Goal: Transaction & Acquisition: Purchase product/service

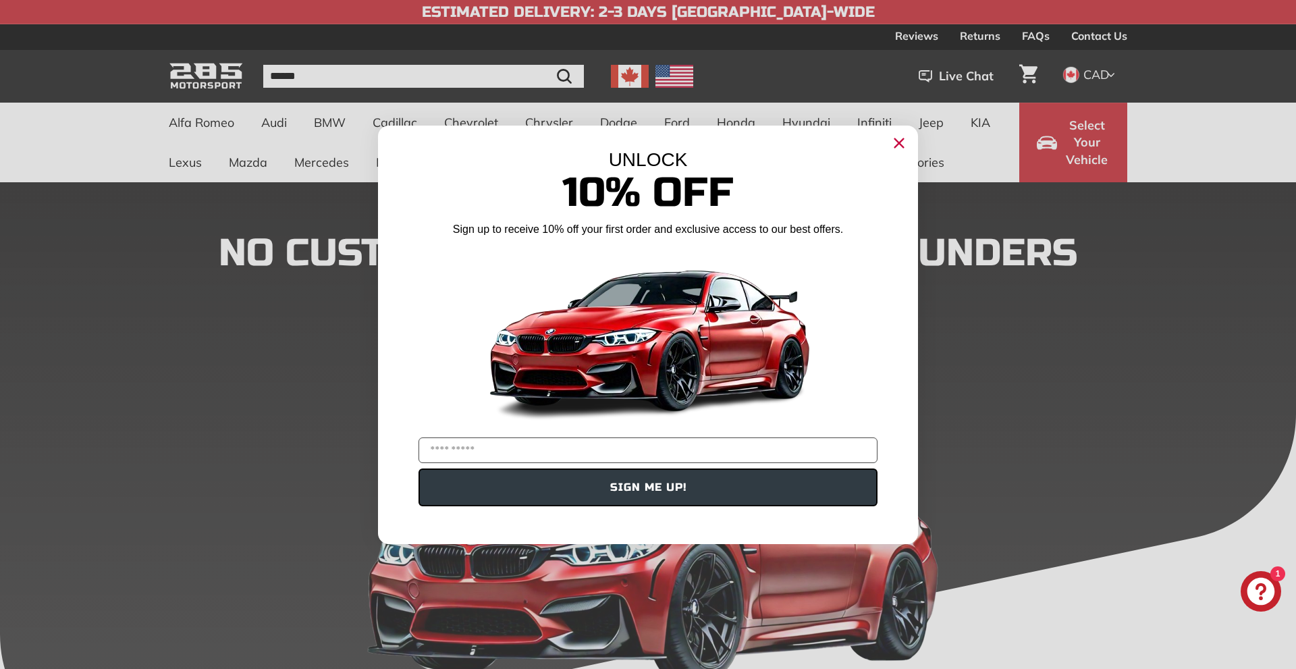
click at [899, 141] on circle "Close dialog" at bounding box center [899, 142] width 20 height 20
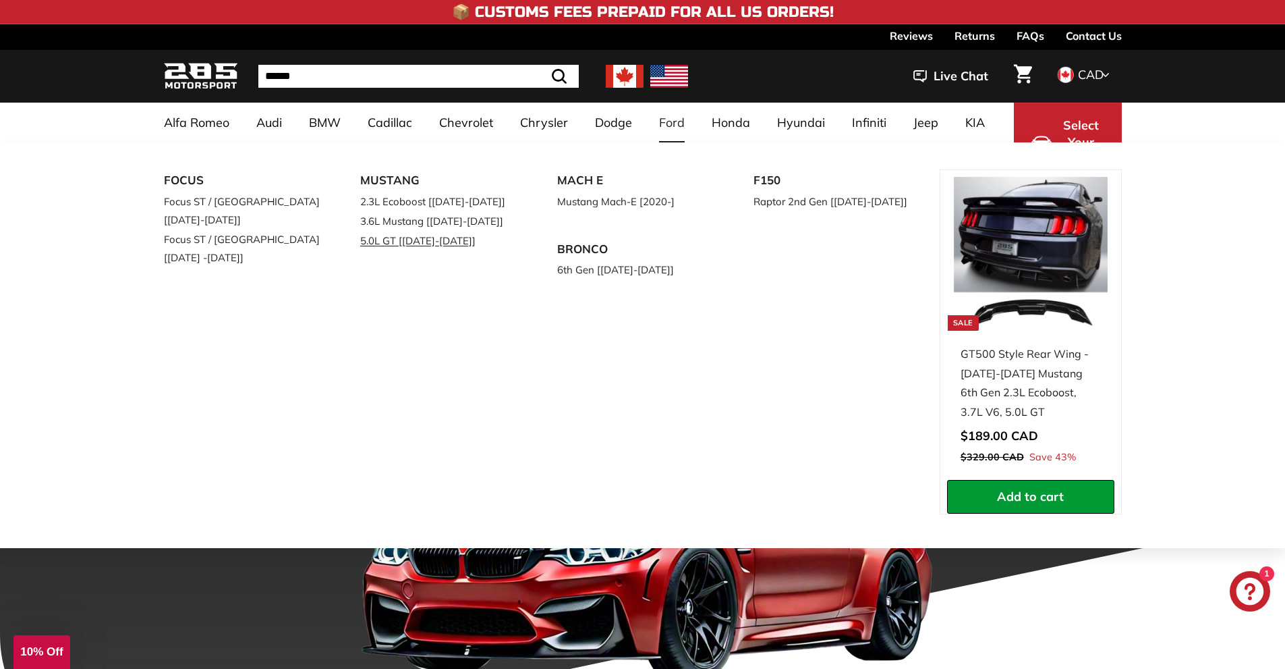
click at [416, 244] on link "5.0L GT [[DATE]-[DATE]]" at bounding box center [439, 241] width 159 height 20
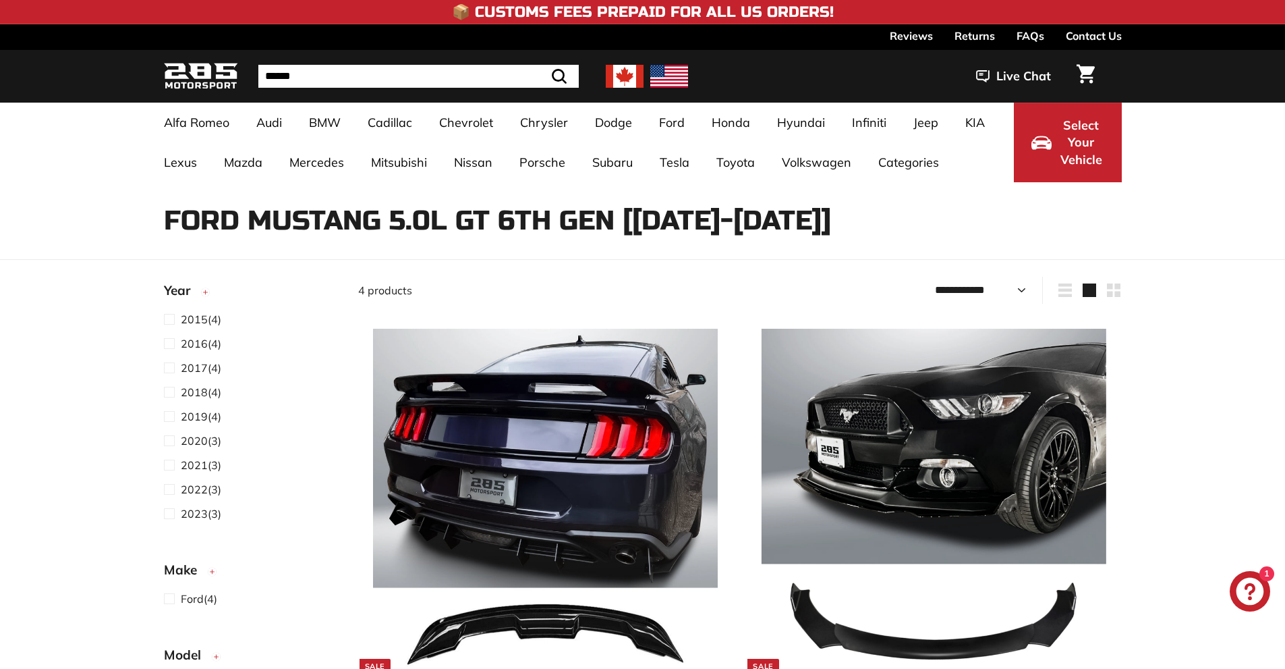
select select "**********"
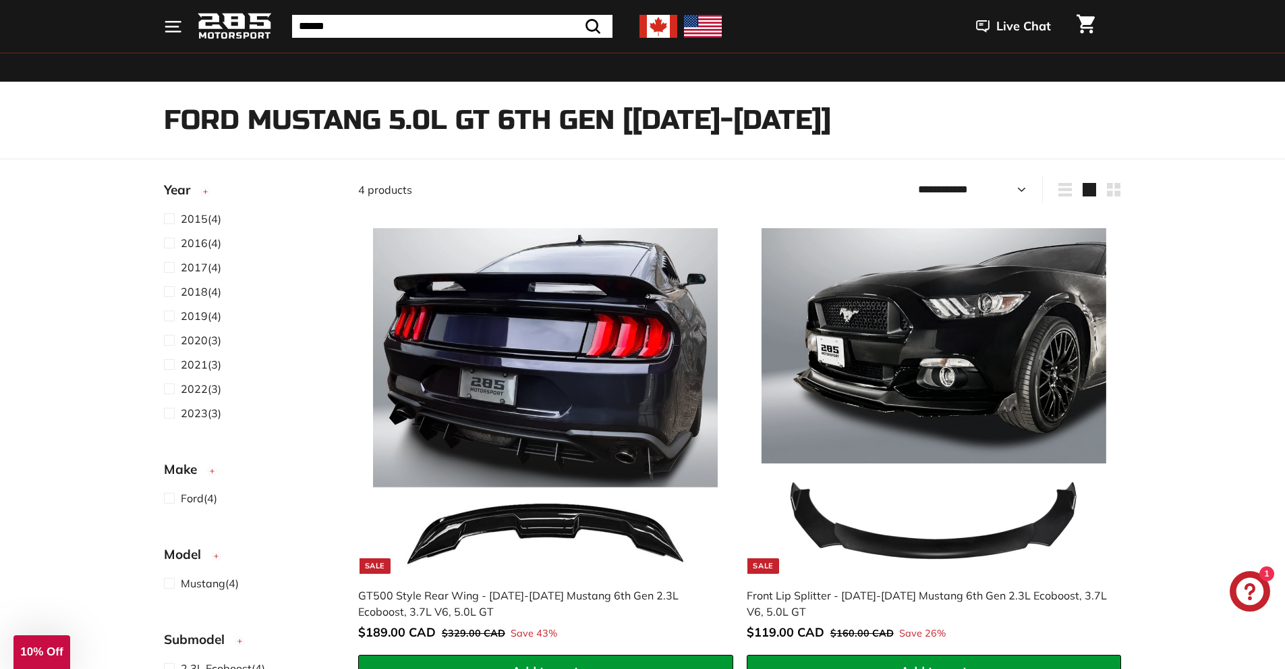
scroll to position [135, 0]
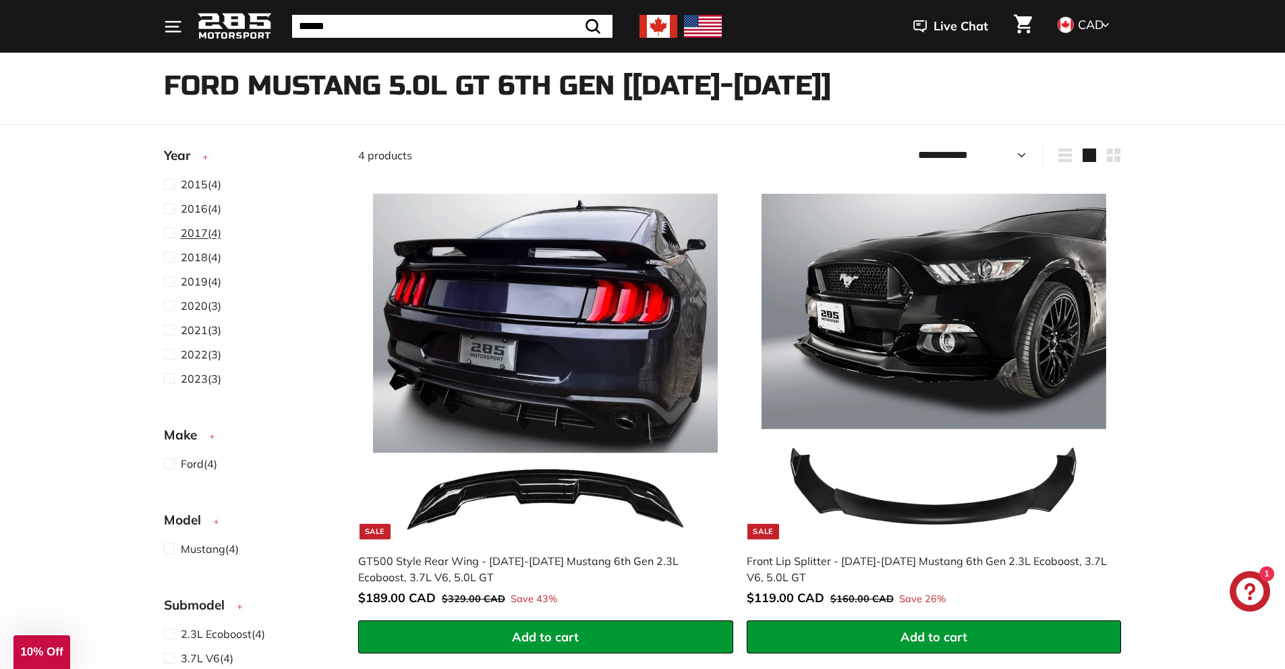
click at [168, 233] on span at bounding box center [172, 233] width 17 height 16
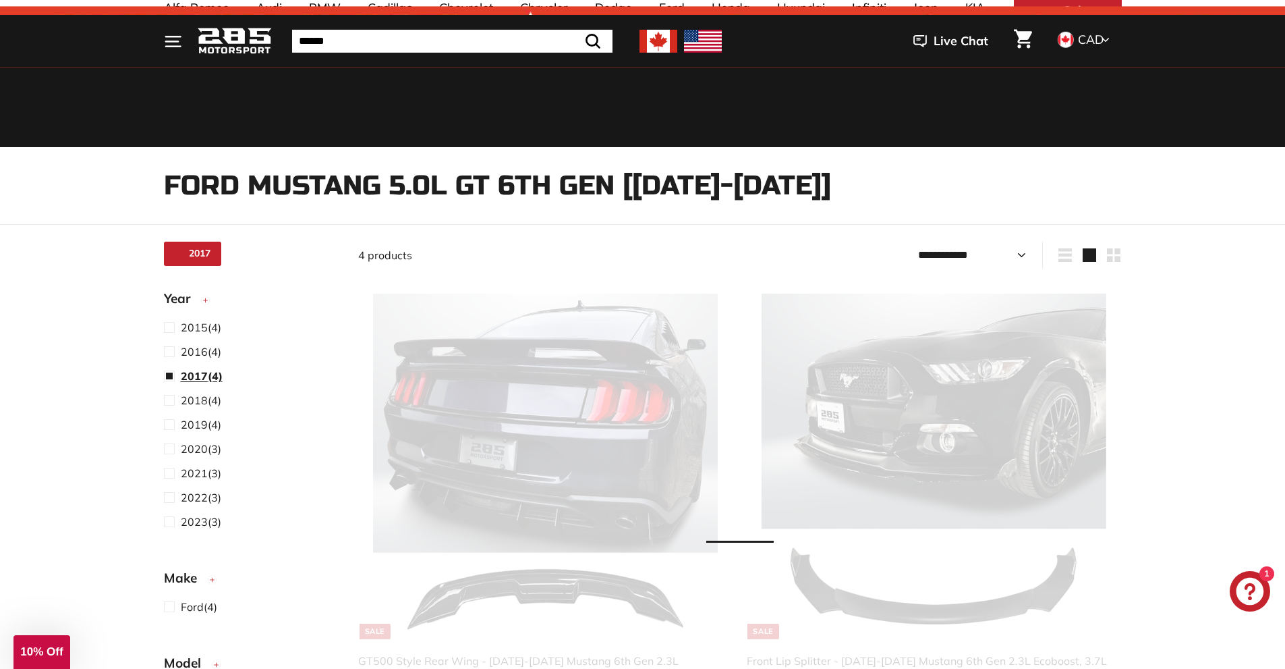
select select "**********"
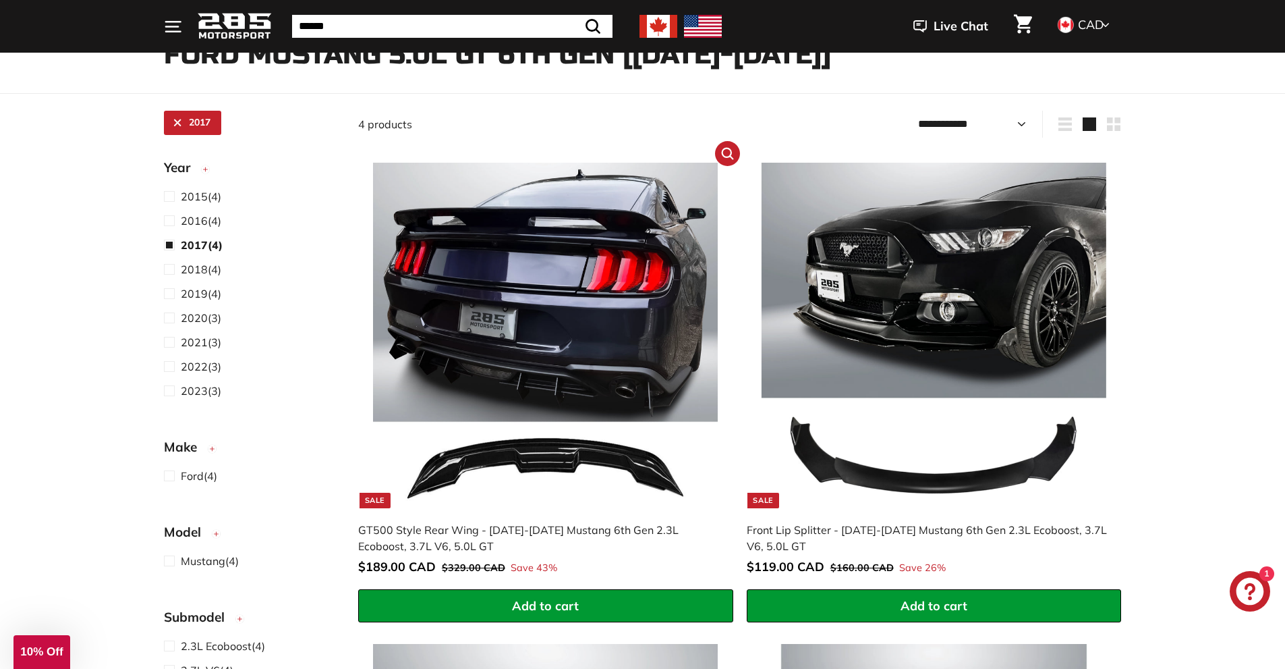
scroll to position [270, 0]
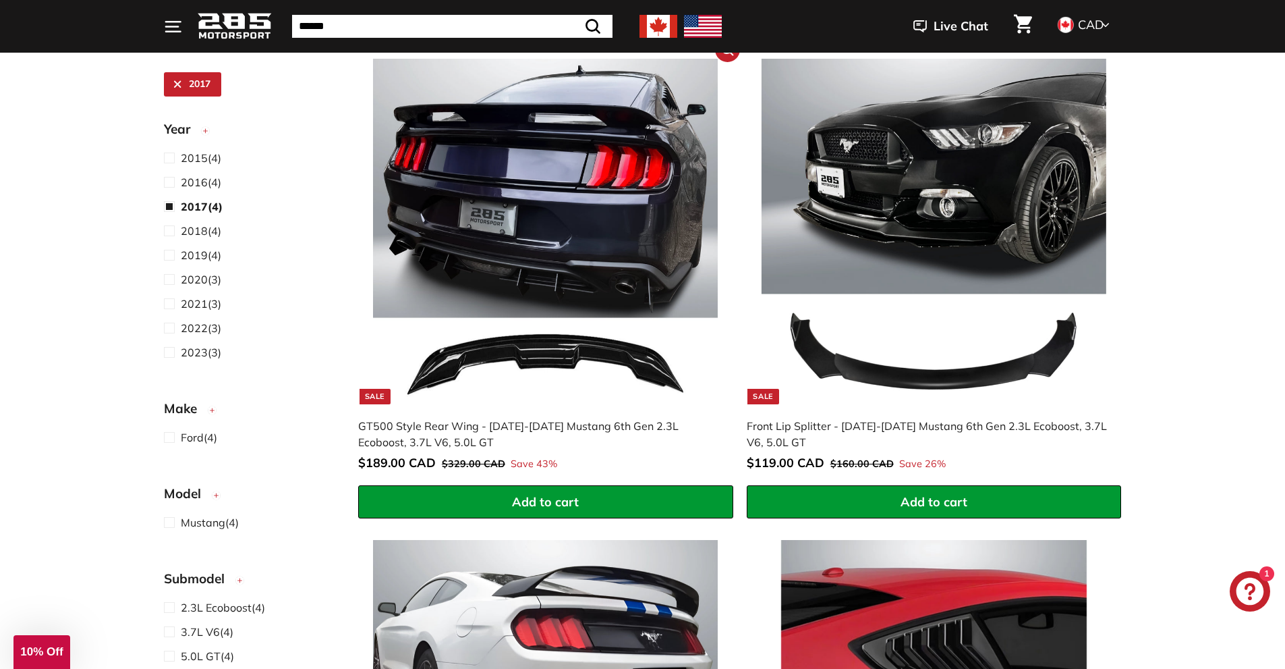
click at [625, 508] on button "Add to cart" at bounding box center [545, 502] width 375 height 34
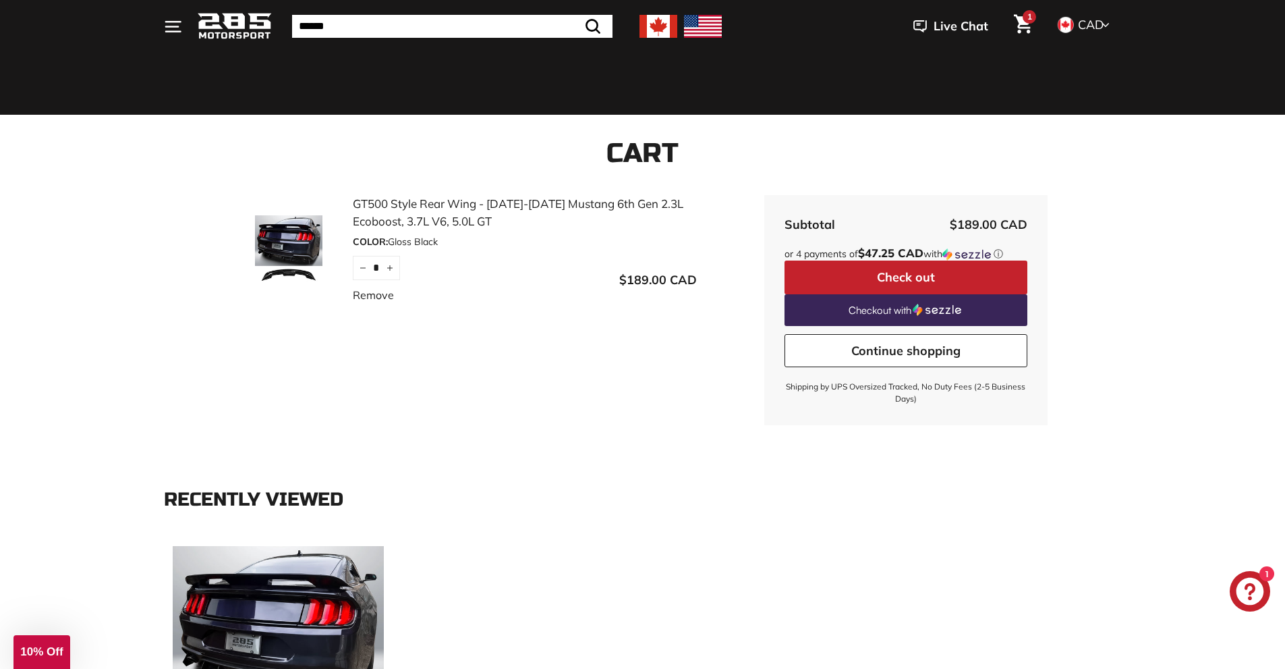
scroll to position [135, 0]
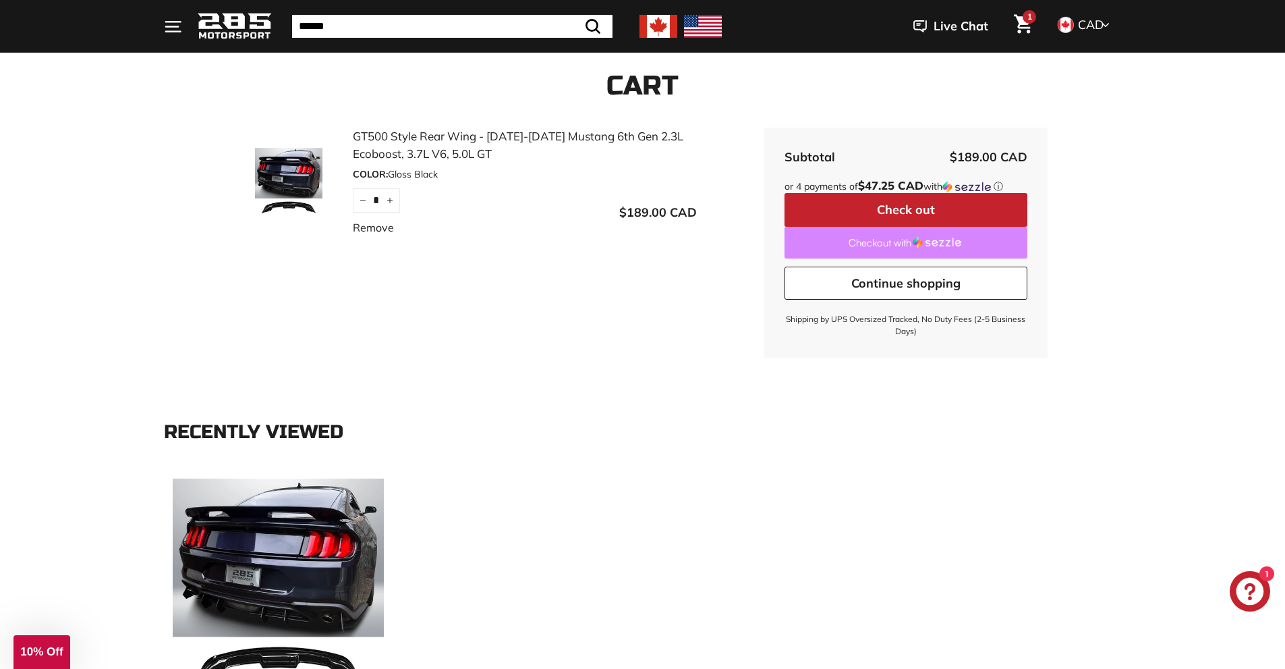
click at [906, 241] on link "Checkout with" at bounding box center [906, 243] width 243 height 32
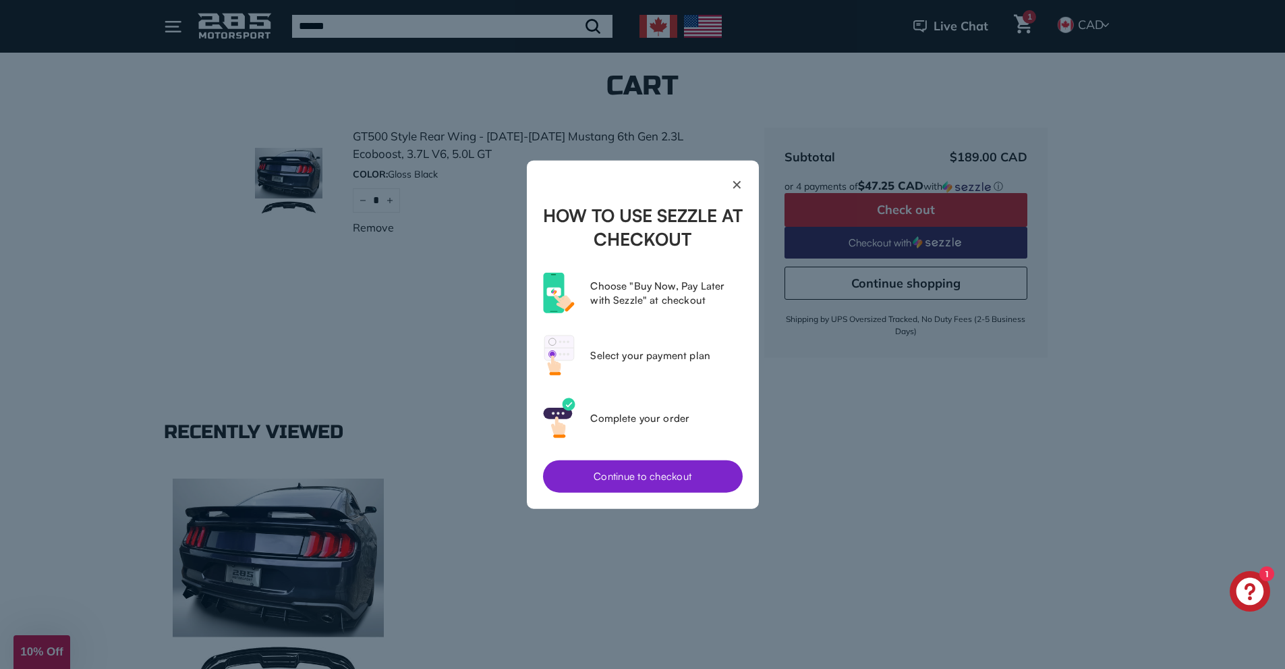
click at [684, 487] on button "Continue to checkout" at bounding box center [643, 476] width 200 height 32
